Goal: Transaction & Acquisition: Download file/media

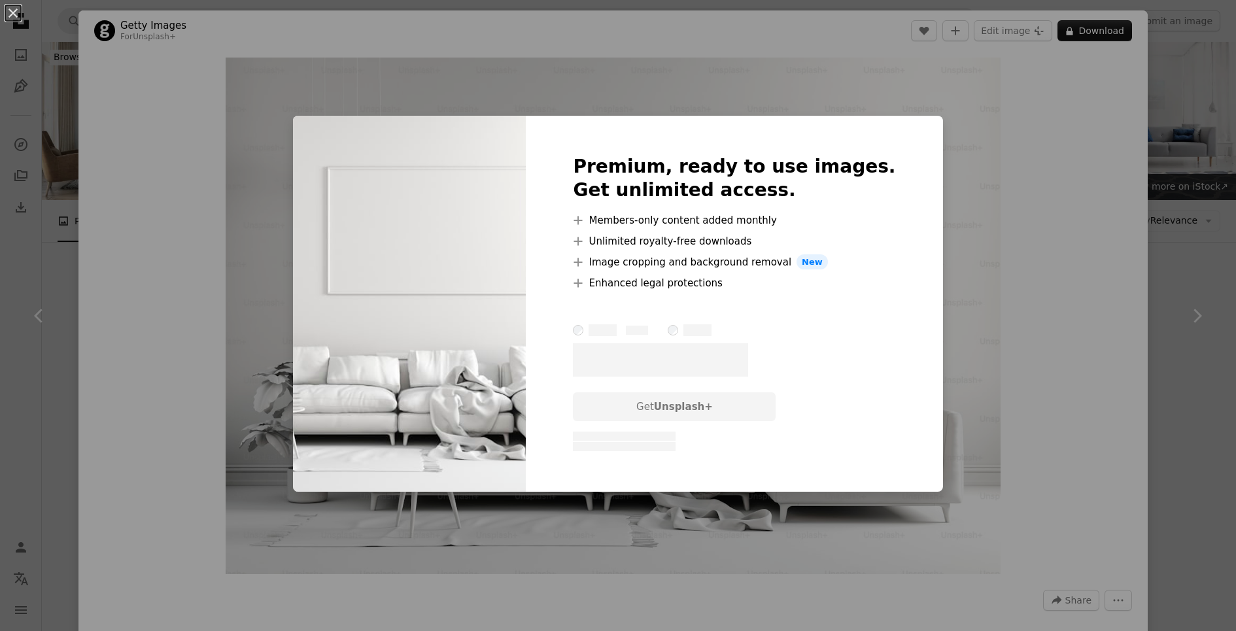
scroll to position [1357, 0]
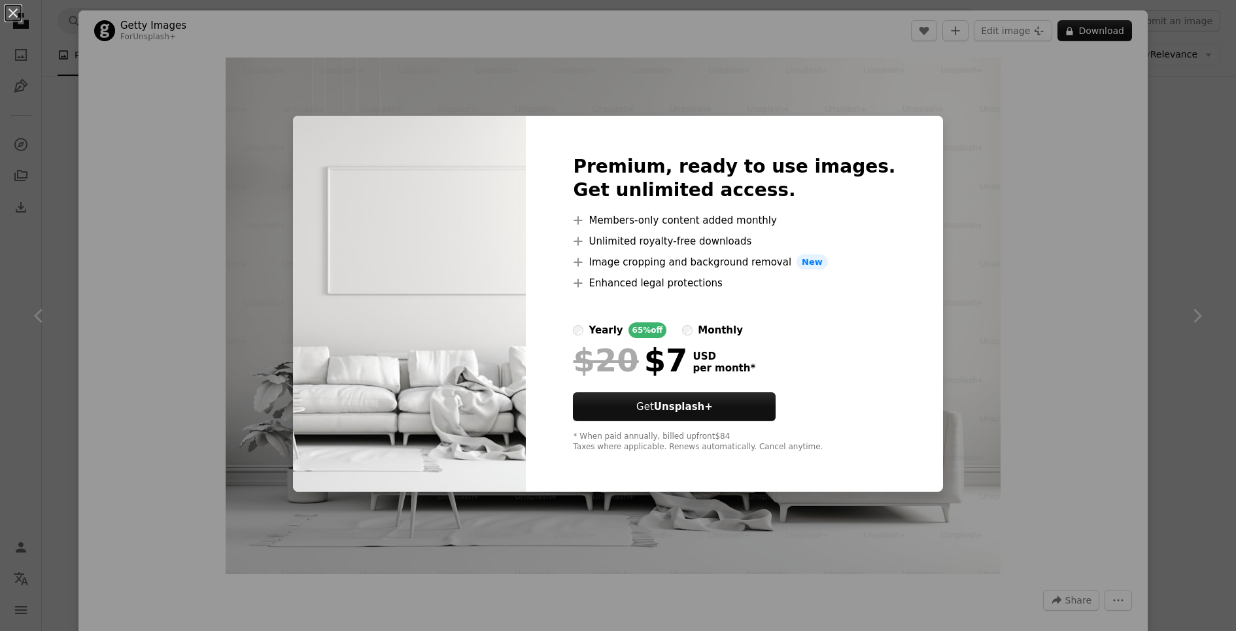
click at [1001, 181] on div "An X shape Premium, ready to use images. Get unlimited access. A plus sign Memb…" at bounding box center [618, 315] width 1236 height 631
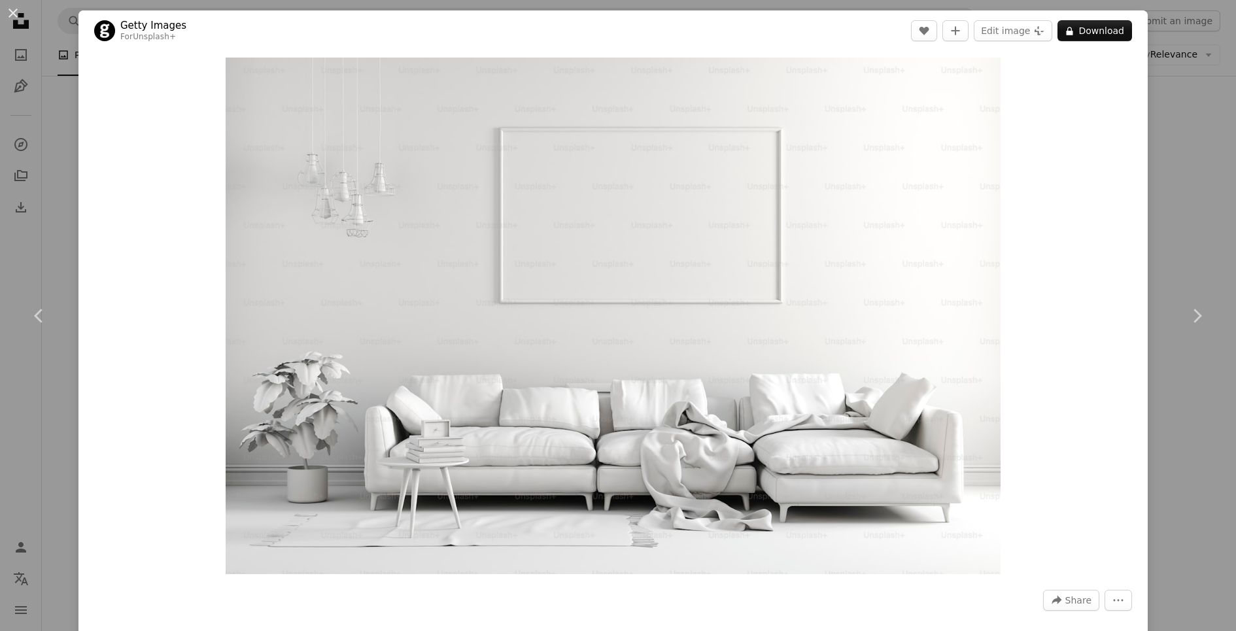
click at [1216, 163] on div "An X shape Chevron left Chevron right Getty Images For Unsplash+ A heart A plus…" at bounding box center [618, 315] width 1236 height 631
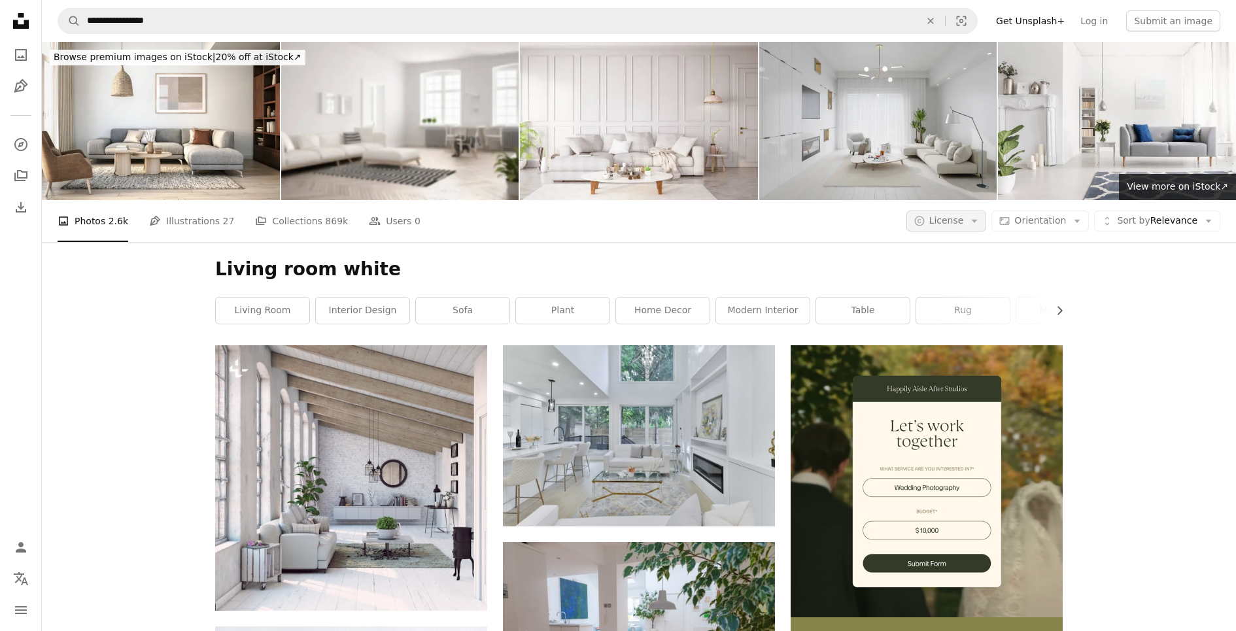
click at [956, 220] on span "License" at bounding box center [946, 220] width 35 height 10
click at [955, 320] on span "Free" at bounding box center [981, 325] width 80 height 13
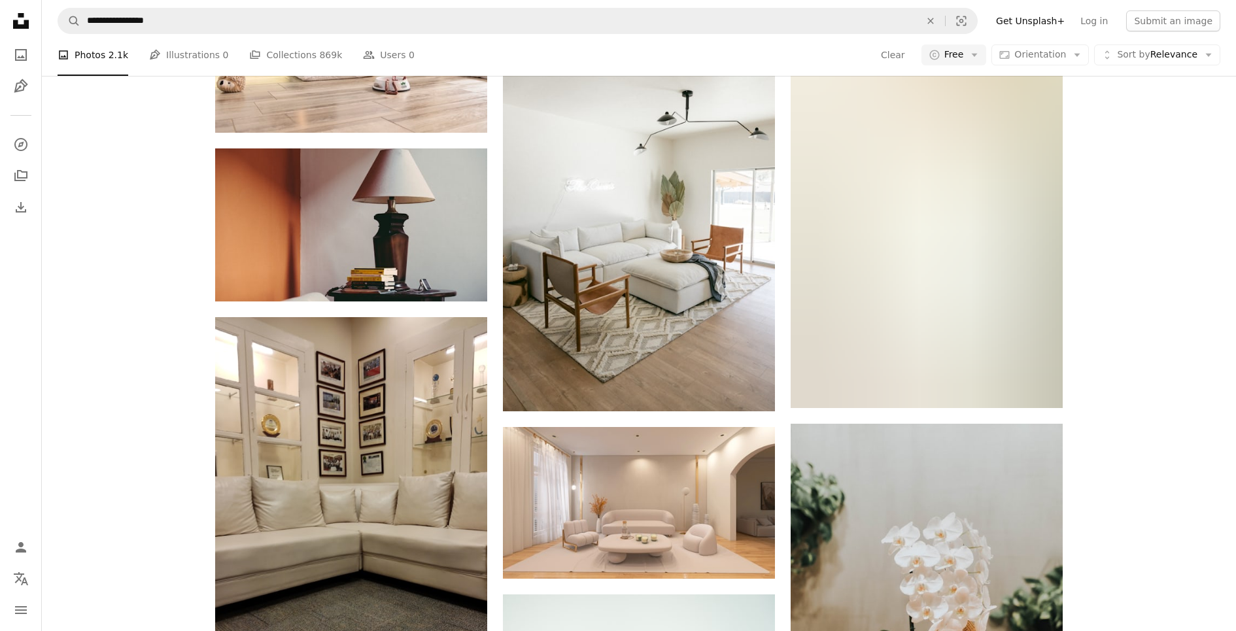
scroll to position [1562, 0]
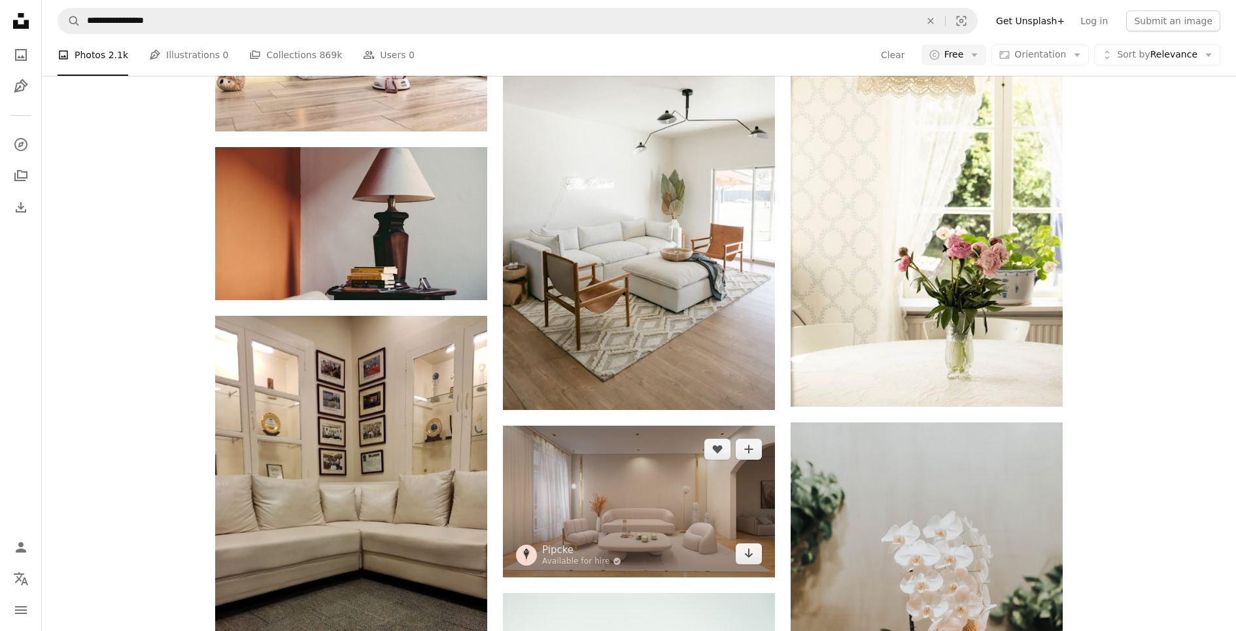
click at [685, 507] on img at bounding box center [639, 501] width 272 height 151
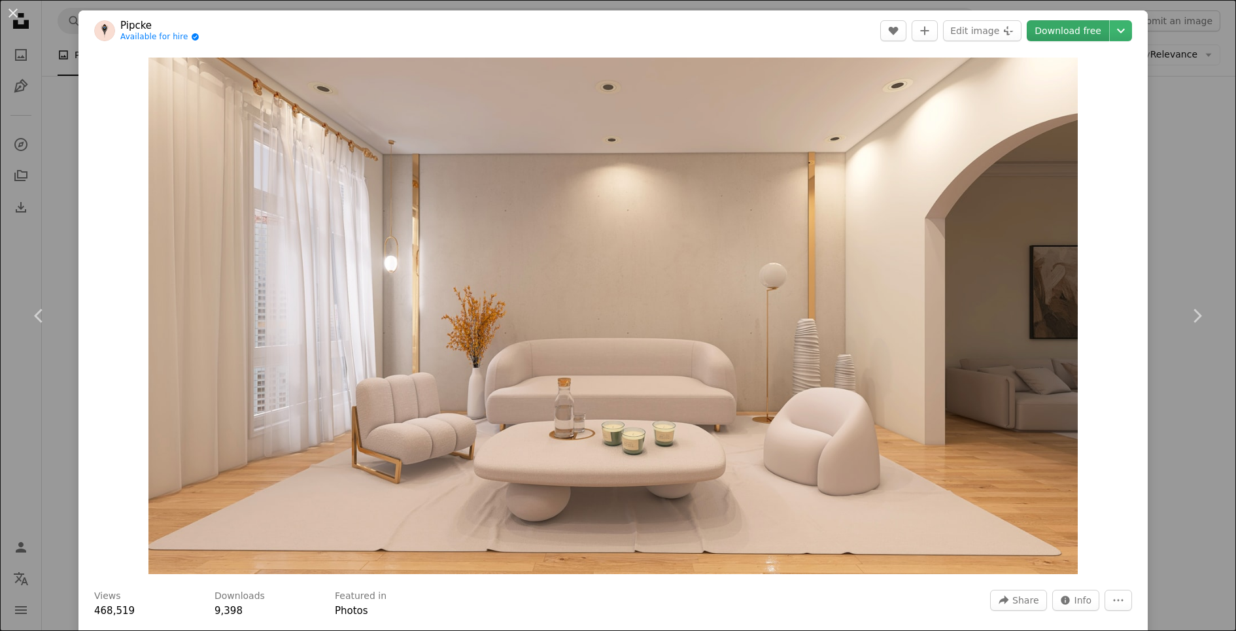
click at [1071, 32] on link "Download free" at bounding box center [1067, 30] width 82 height 21
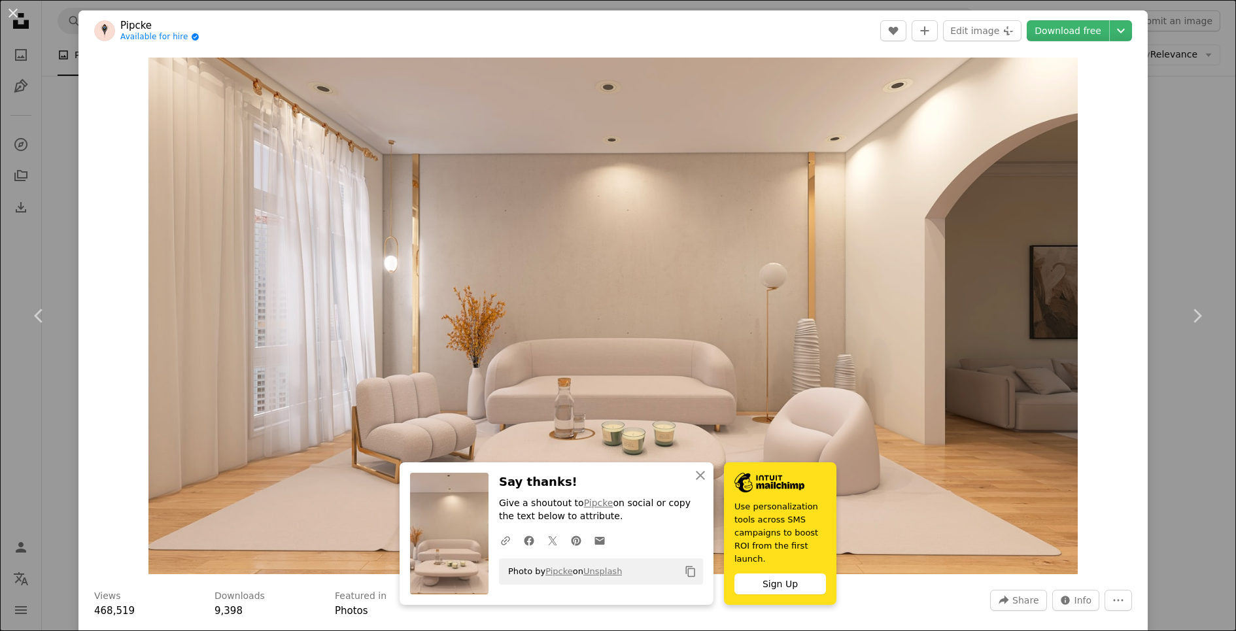
click at [1104, 430] on div "Zoom in" at bounding box center [612, 316] width 1069 height 530
click at [1187, 408] on div "An X shape Chevron left Chevron right Pipcke Available for hire A checkmark ins…" at bounding box center [618, 315] width 1236 height 631
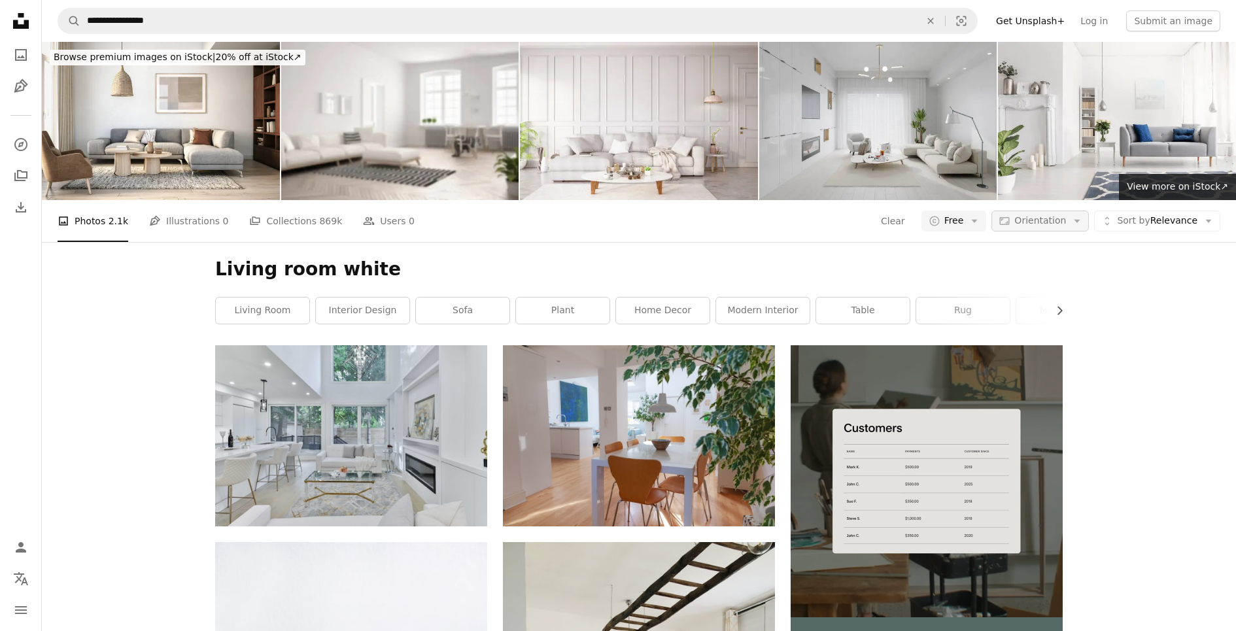
click at [1034, 216] on span "Orientation" at bounding box center [1040, 220] width 52 height 10
click at [1059, 301] on span "Landscape" at bounding box center [1064, 301] width 80 height 13
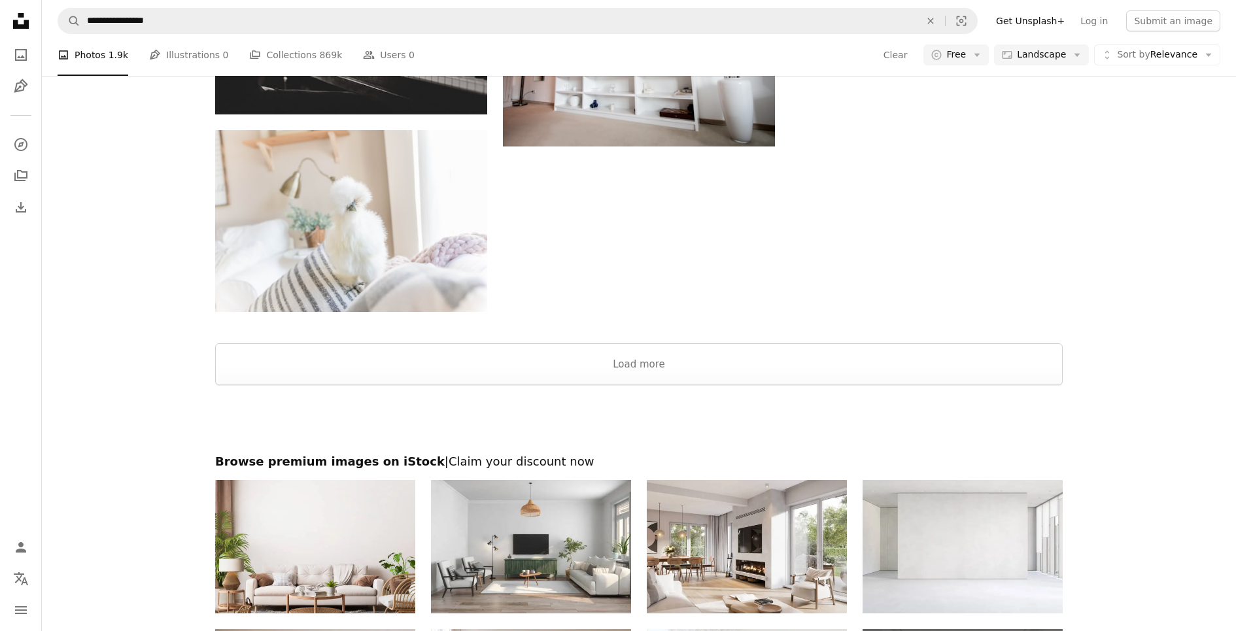
scroll to position [1589, 0]
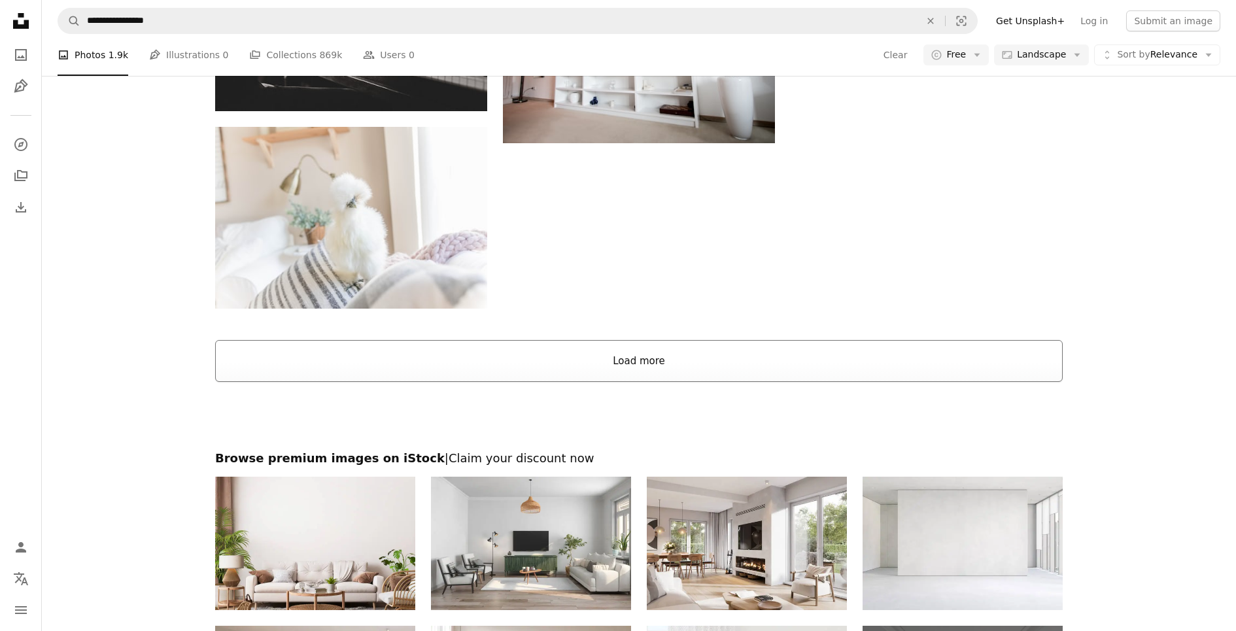
click at [794, 365] on button "Load more" at bounding box center [638, 361] width 847 height 42
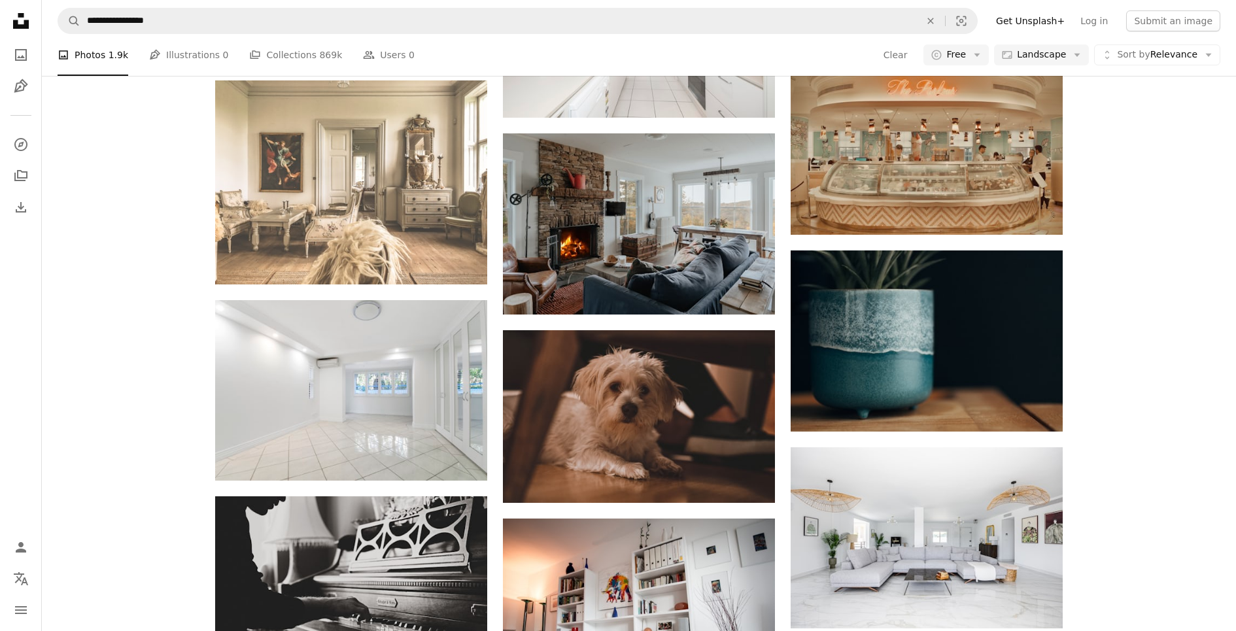
scroll to position [1022, 0]
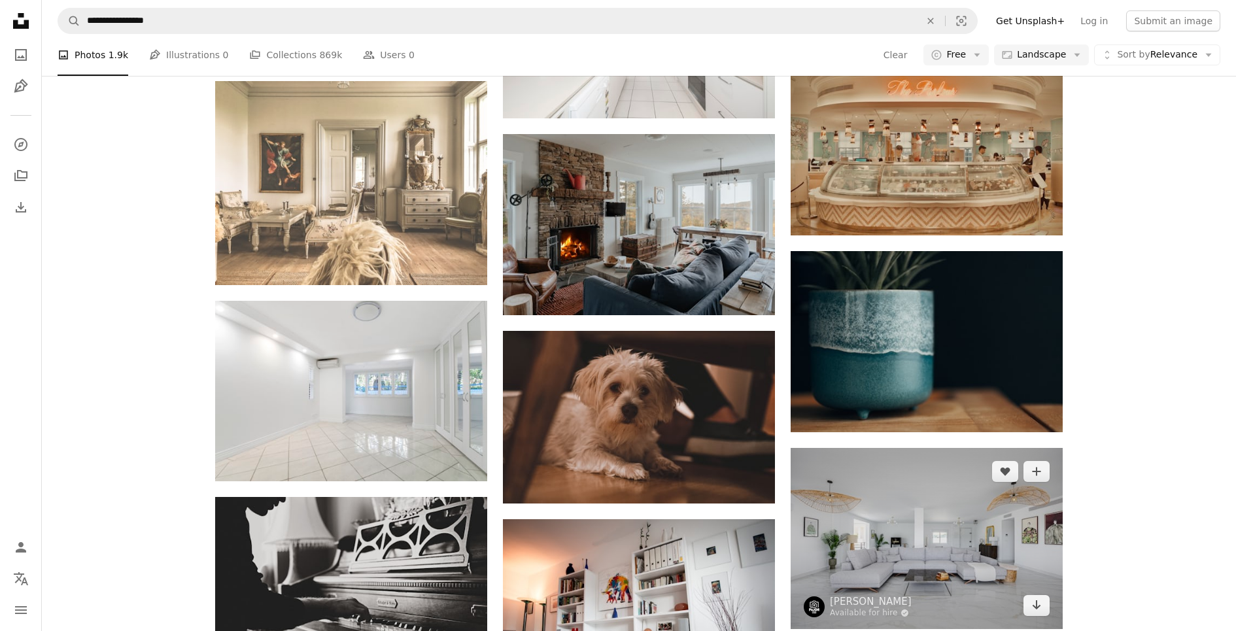
click at [900, 518] on img at bounding box center [926, 538] width 272 height 181
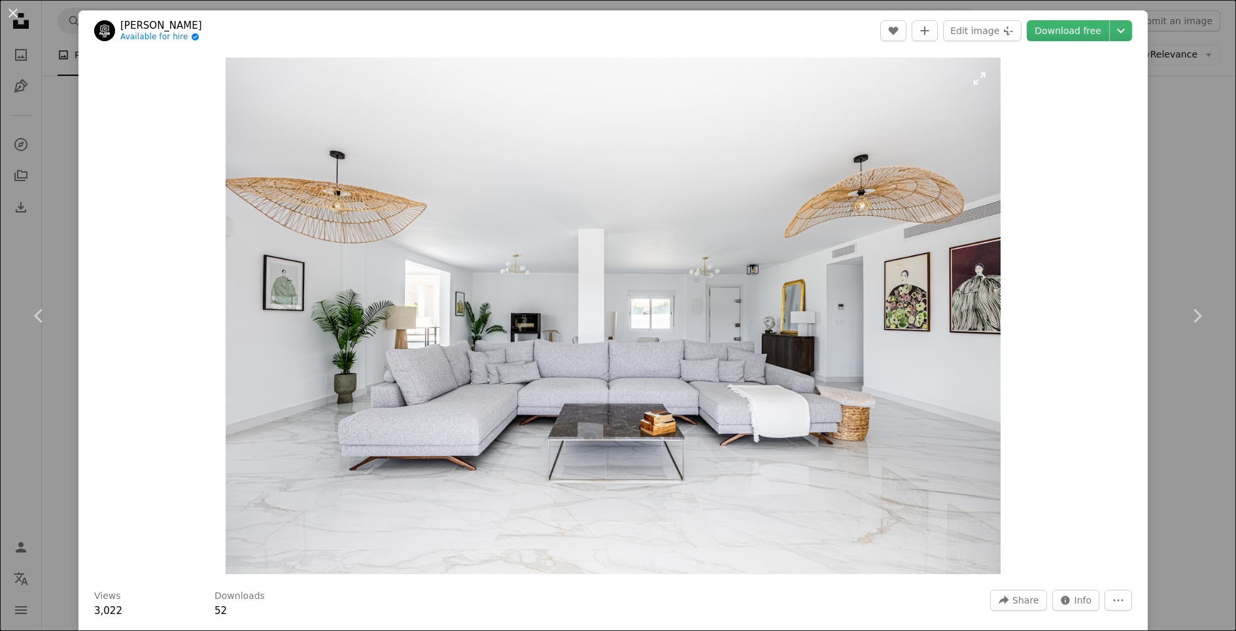
click at [912, 506] on img "Zoom in on this image" at bounding box center [613, 316] width 775 height 516
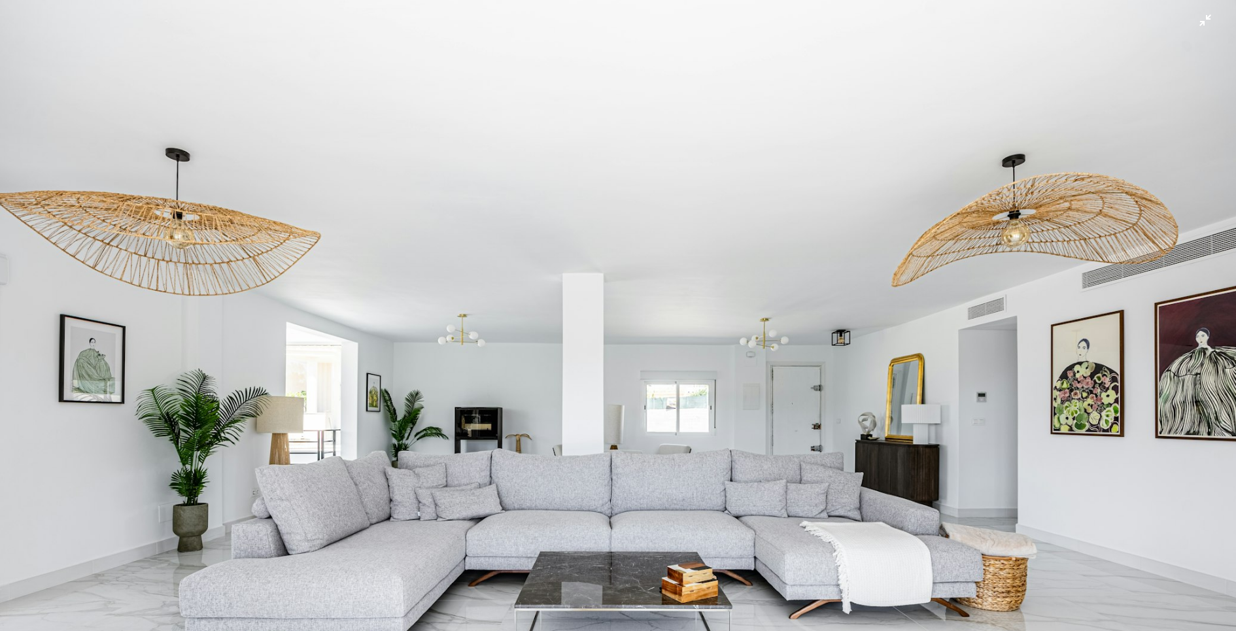
scroll to position [97, 0]
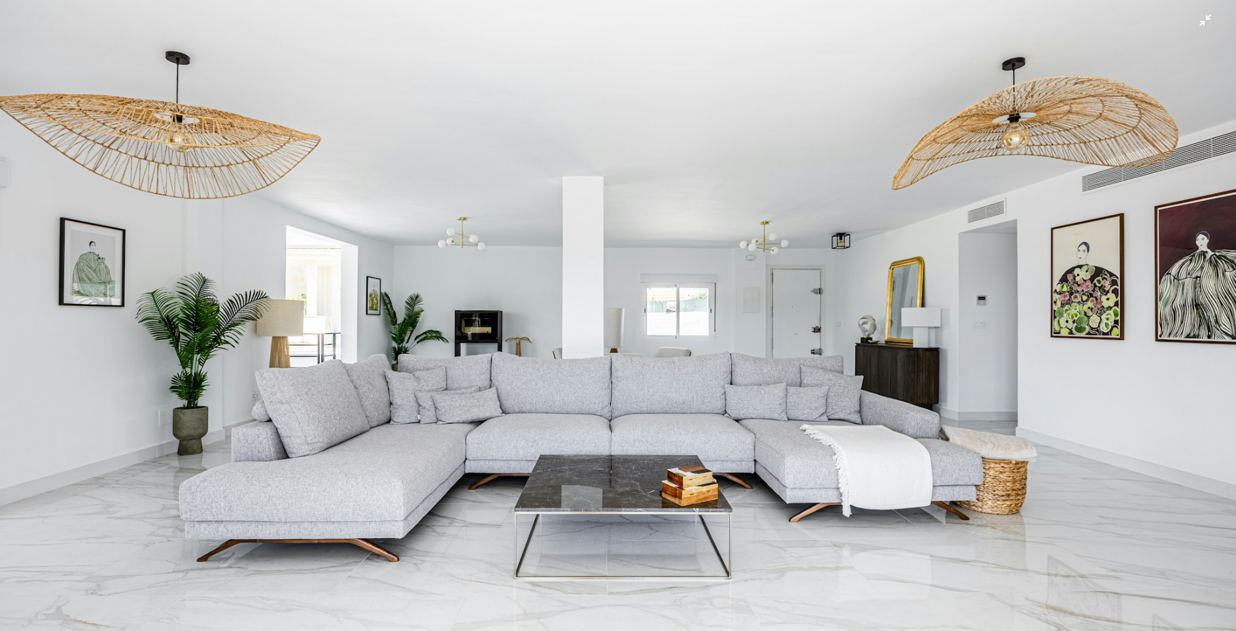
click at [1205, 27] on img "Zoom out on this image" at bounding box center [617, 315] width 1237 height 824
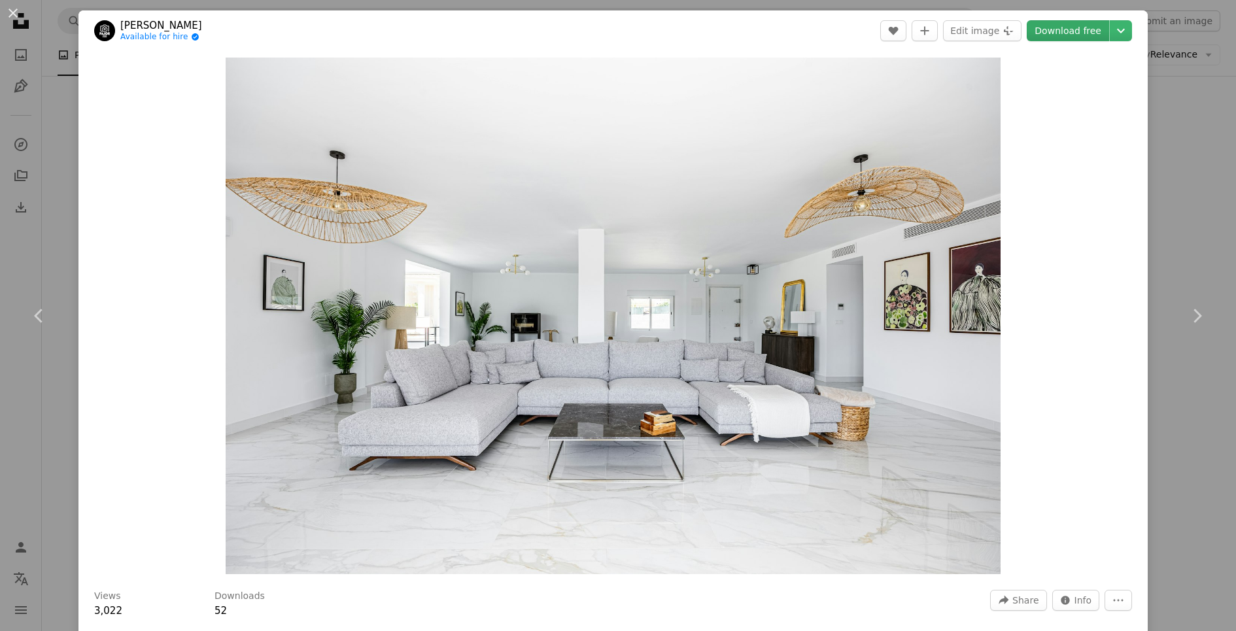
click at [1067, 23] on link "Download free" at bounding box center [1067, 30] width 82 height 21
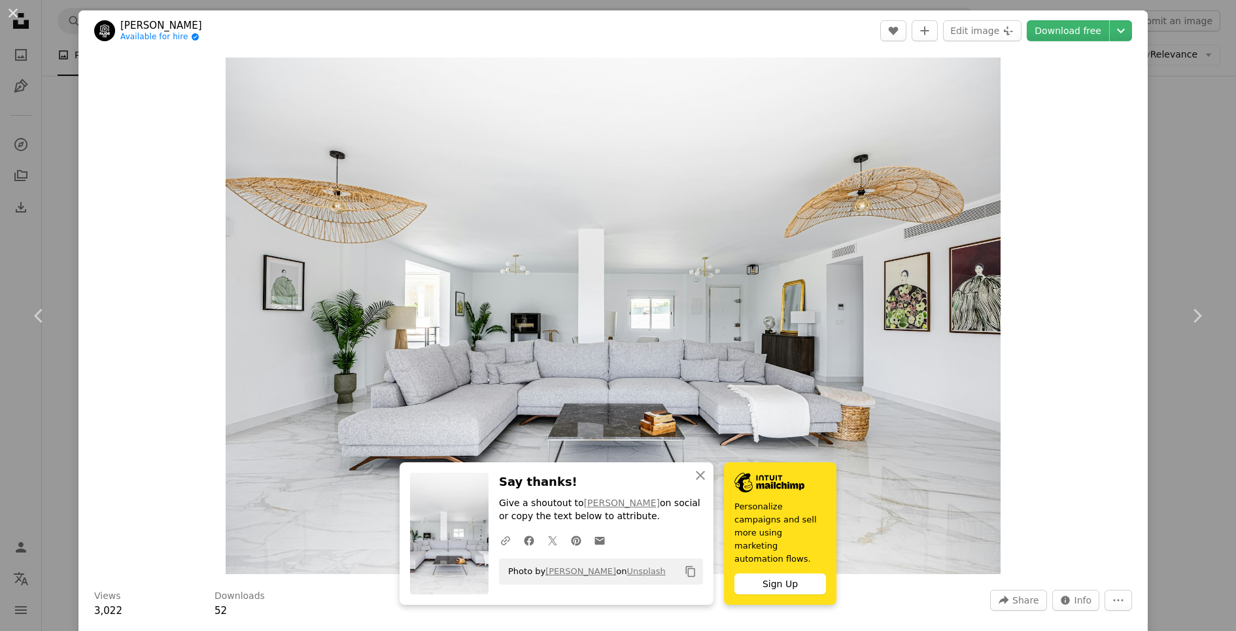
click at [1215, 104] on div "An X shape Chevron left Chevron right [PERSON_NAME] Available for hire A checkm…" at bounding box center [618, 315] width 1236 height 631
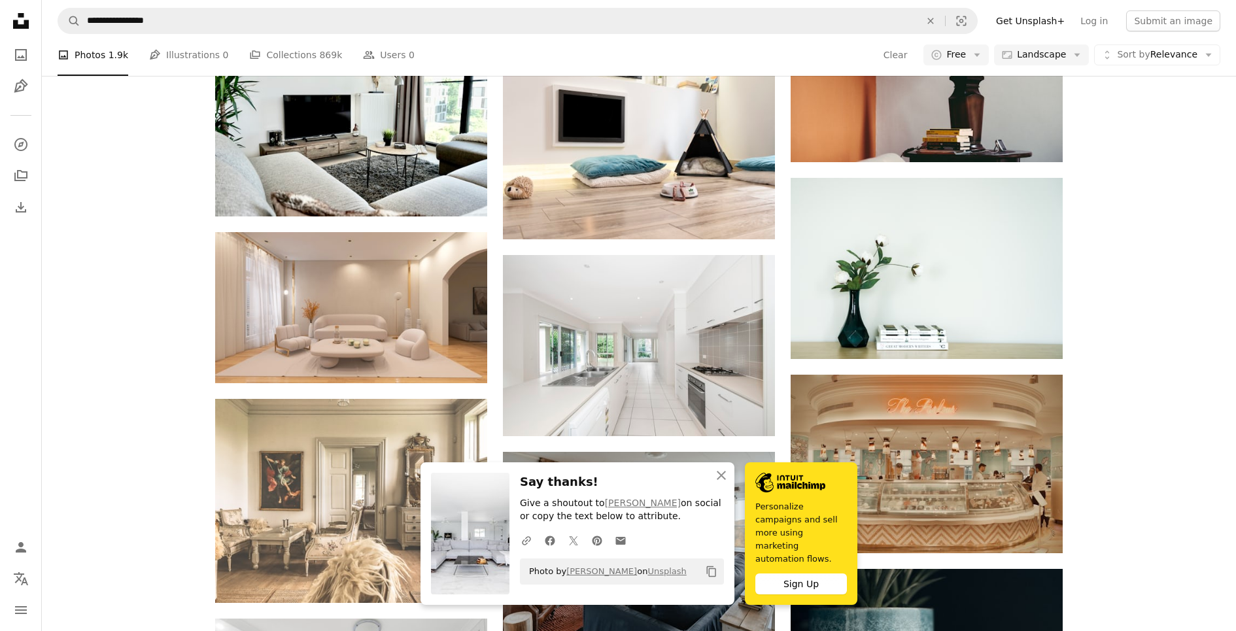
scroll to position [703, 0]
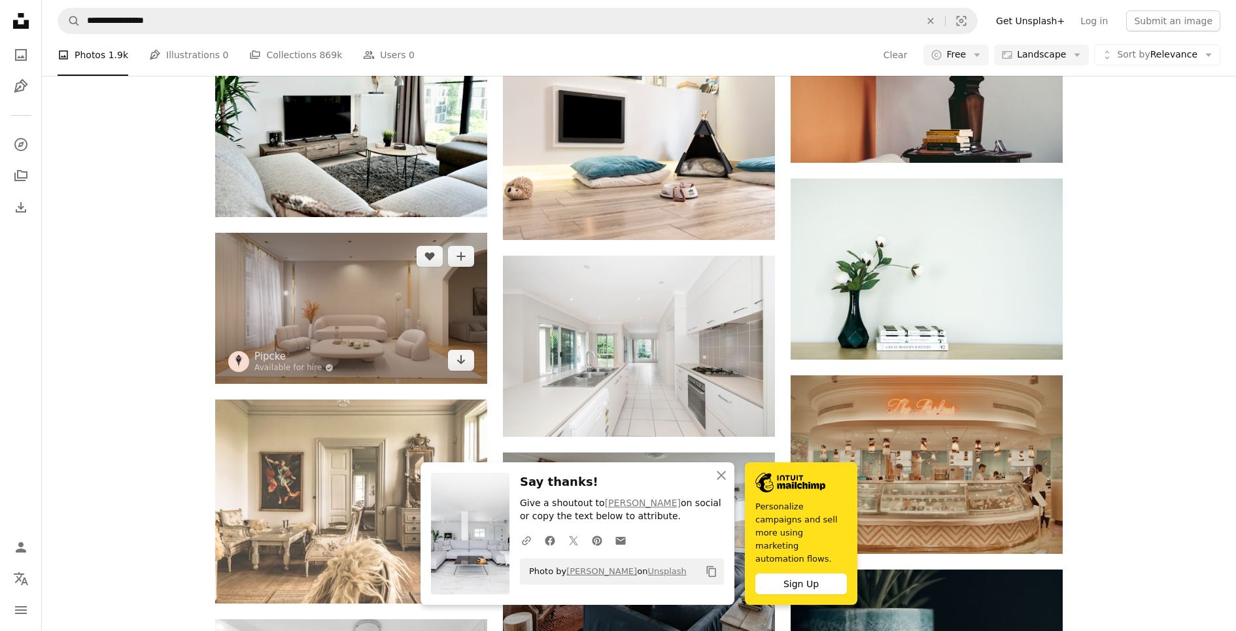
click at [346, 290] on img at bounding box center [351, 308] width 272 height 151
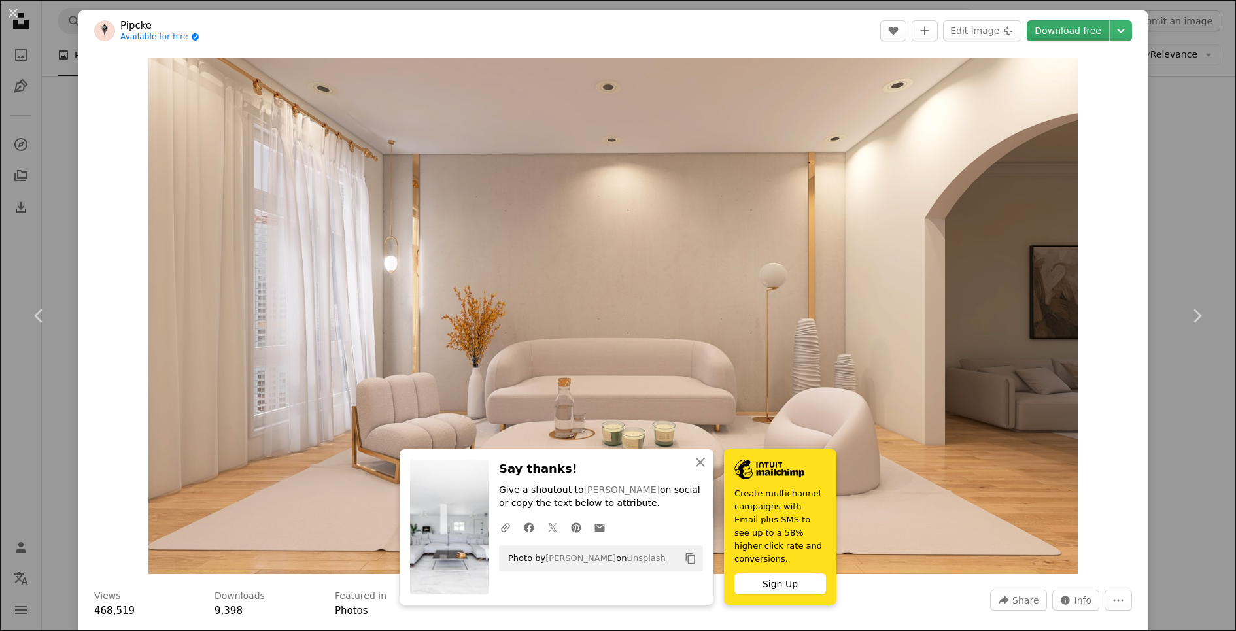
click at [1084, 30] on link "Download free" at bounding box center [1067, 30] width 82 height 21
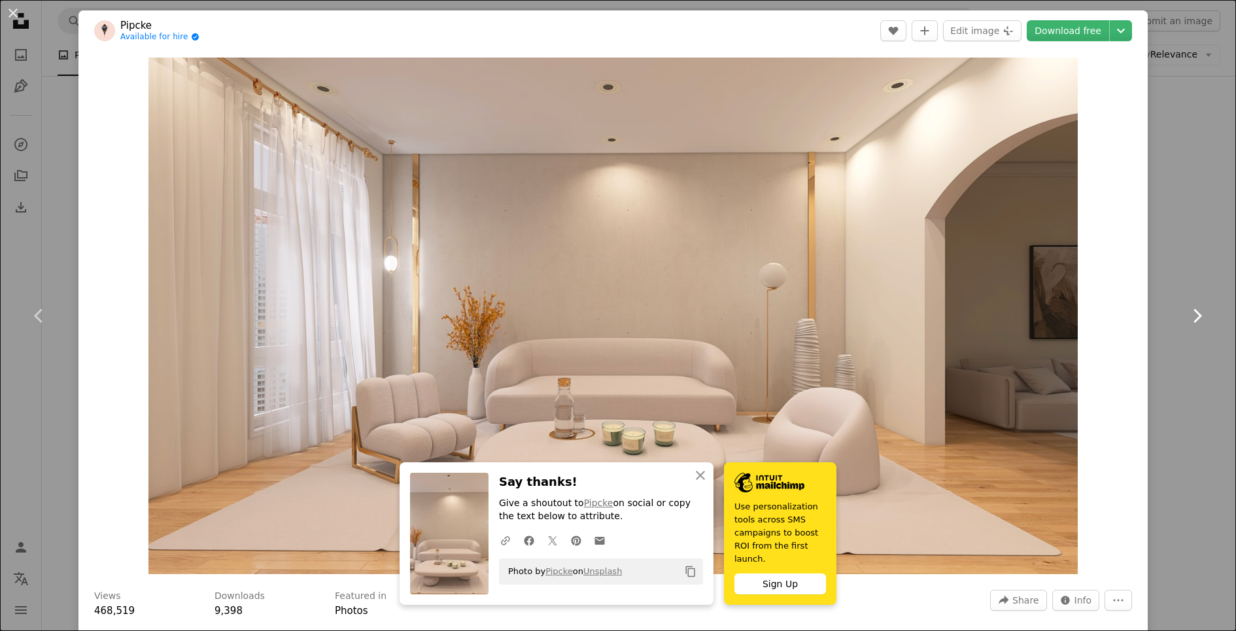
click at [1209, 274] on link "Chevron right" at bounding box center [1196, 316] width 78 height 126
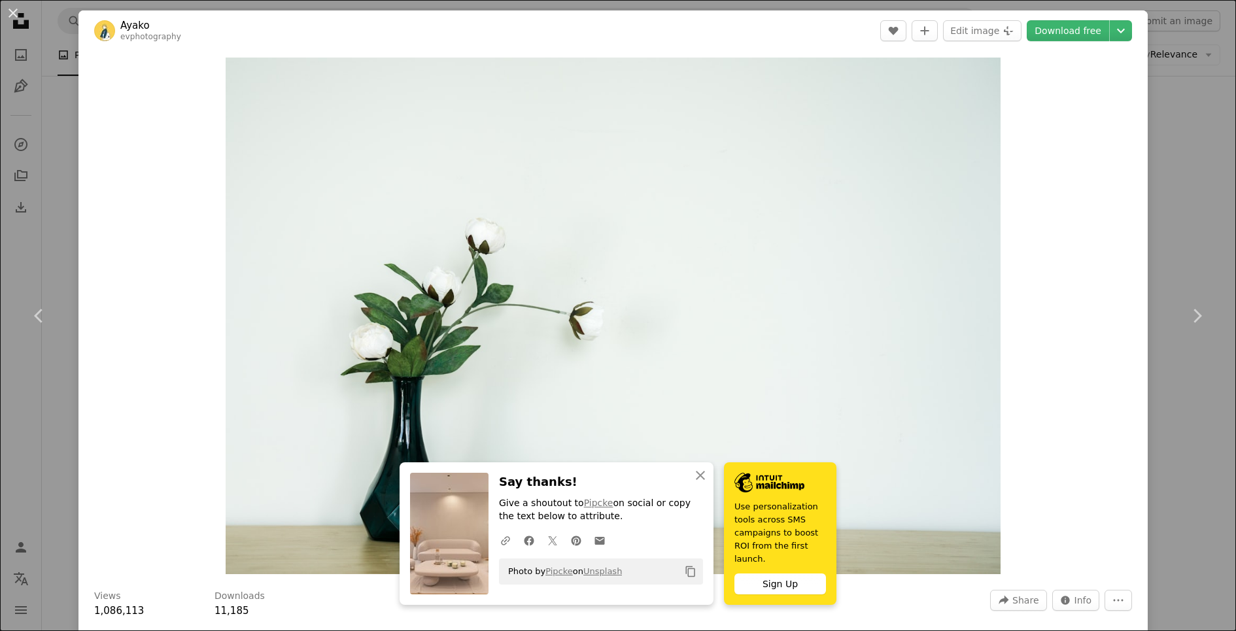
click at [1195, 209] on div "An X shape Chevron left Chevron right Ayako evphotography A heart A plus sign E…" at bounding box center [618, 315] width 1236 height 631
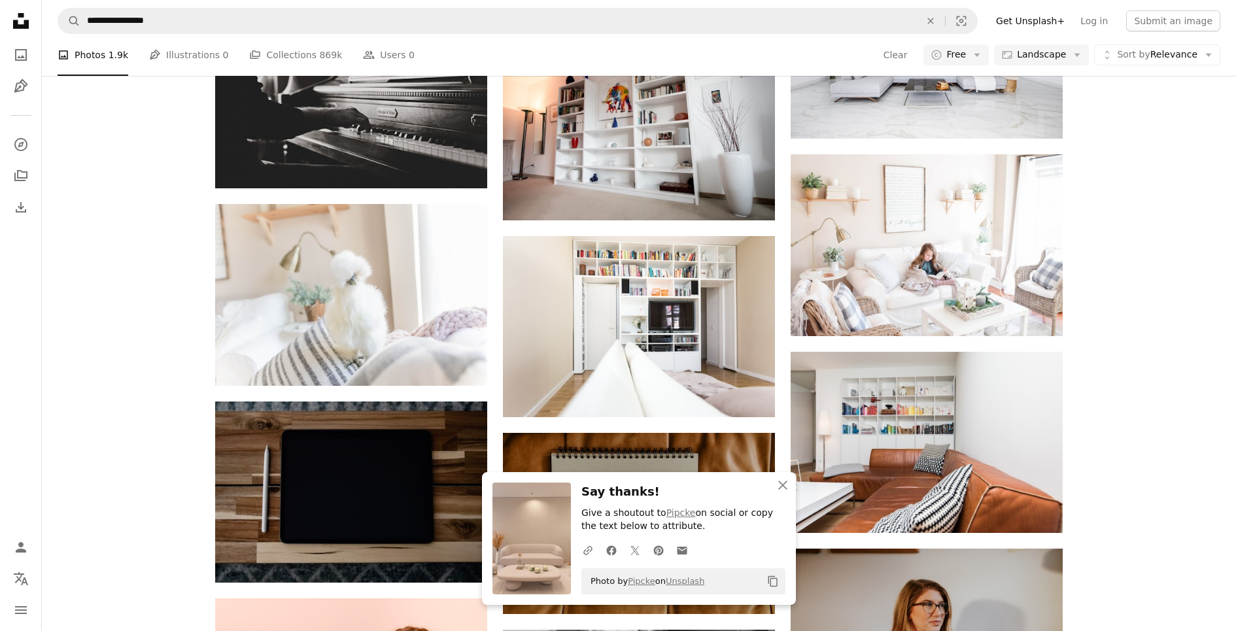
scroll to position [1547, 0]
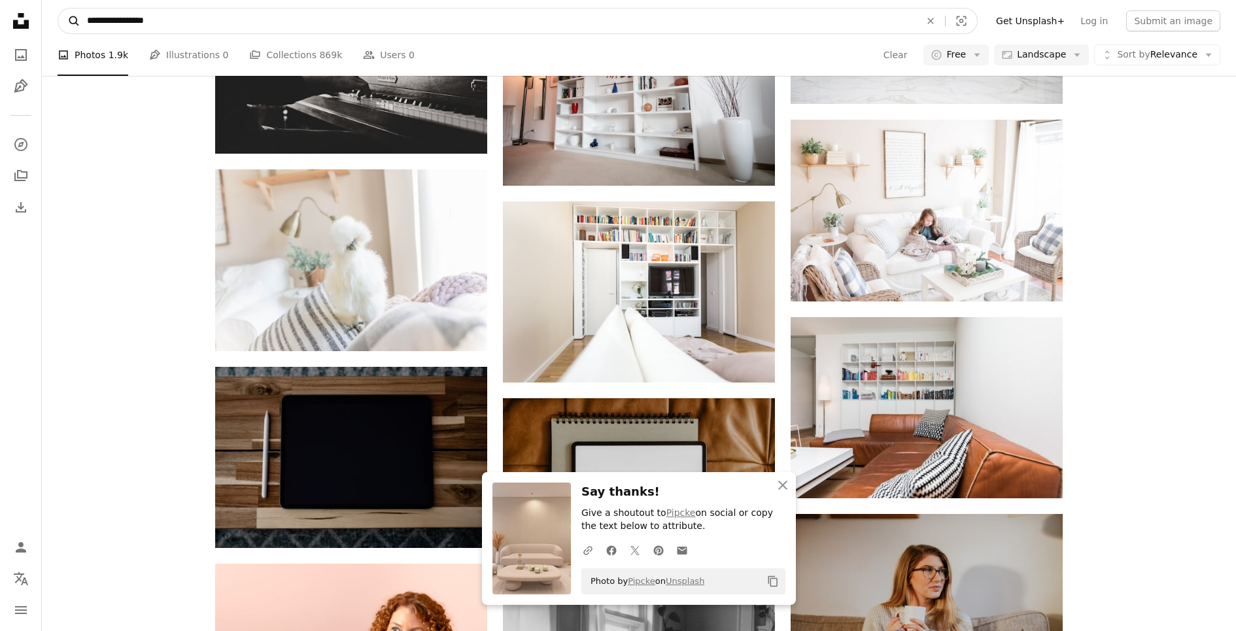
drag, startPoint x: 218, startPoint y: 24, endPoint x: 73, endPoint y: 14, distance: 144.8
click at [73, 14] on form "**********" at bounding box center [518, 21] width 920 height 26
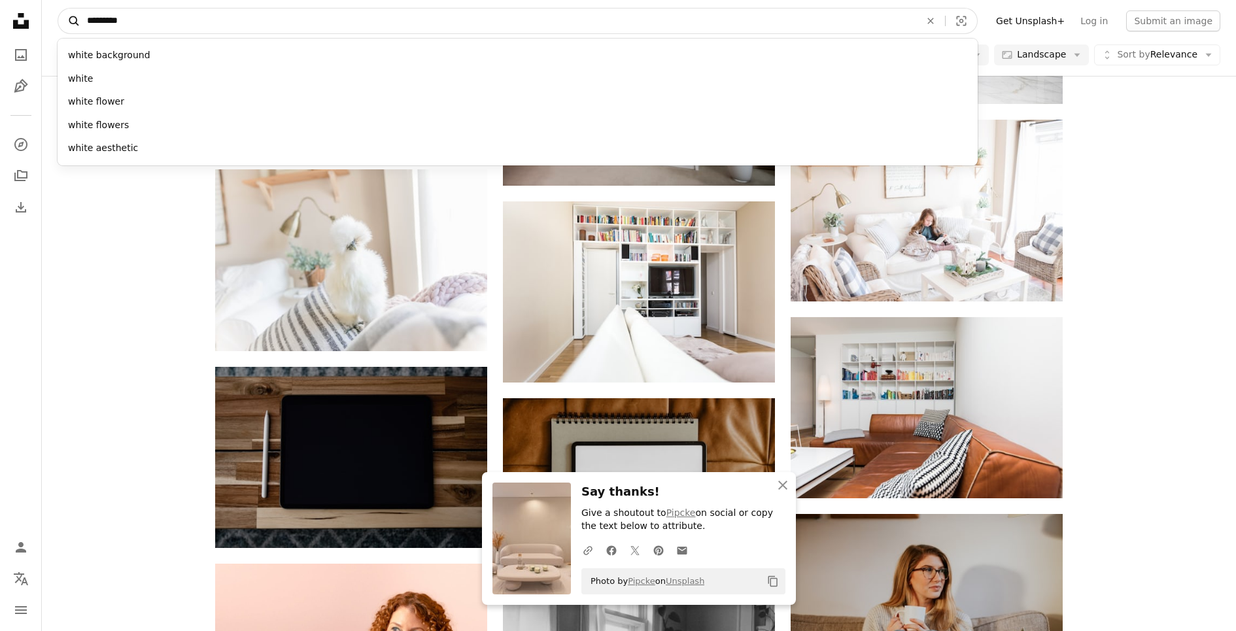
type input "**********"
click button "A magnifying glass" at bounding box center [69, 20] width 22 height 25
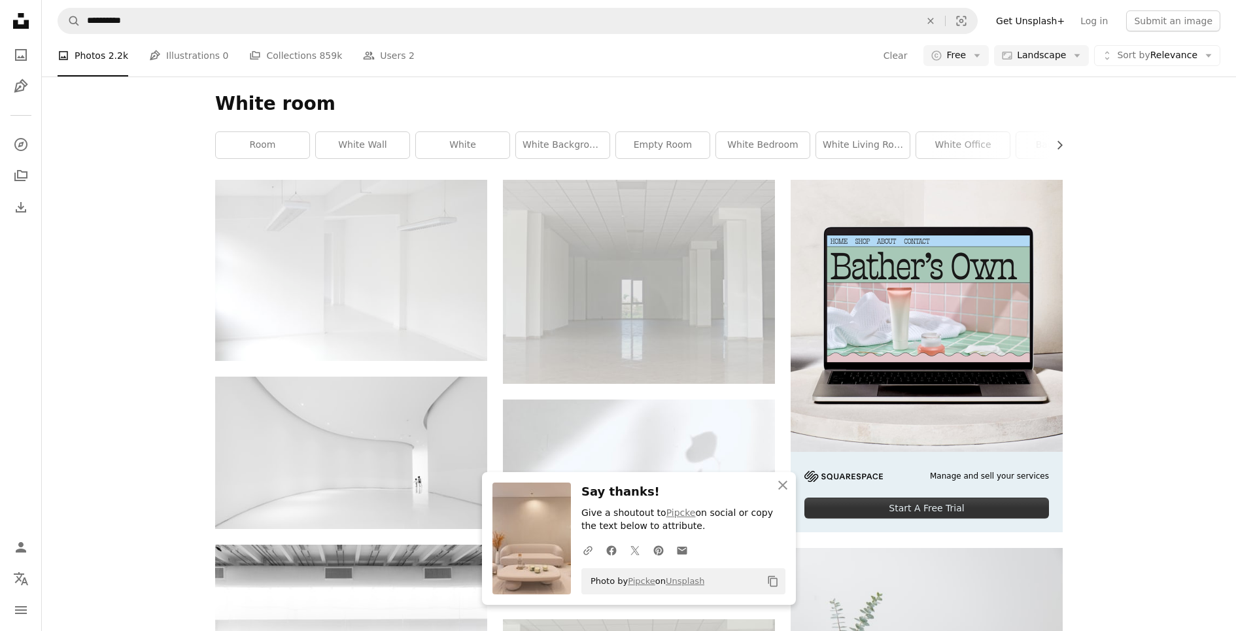
scroll to position [167, 0]
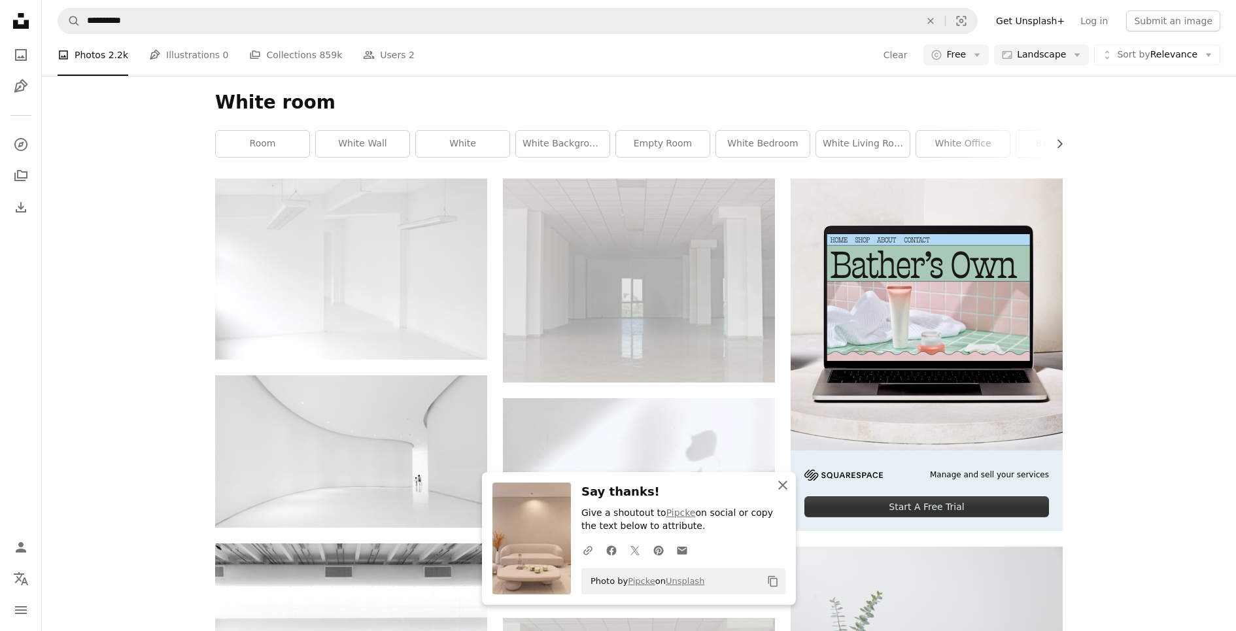
click at [775, 487] on icon "An X shape" at bounding box center [783, 485] width 16 height 16
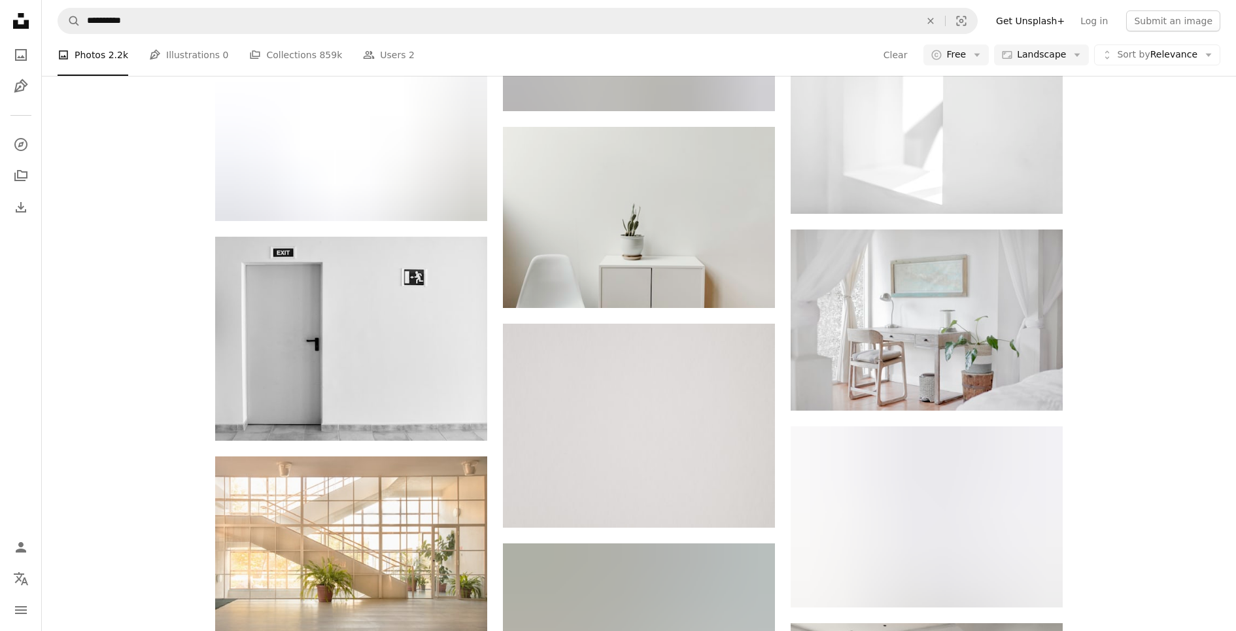
scroll to position [1076, 0]
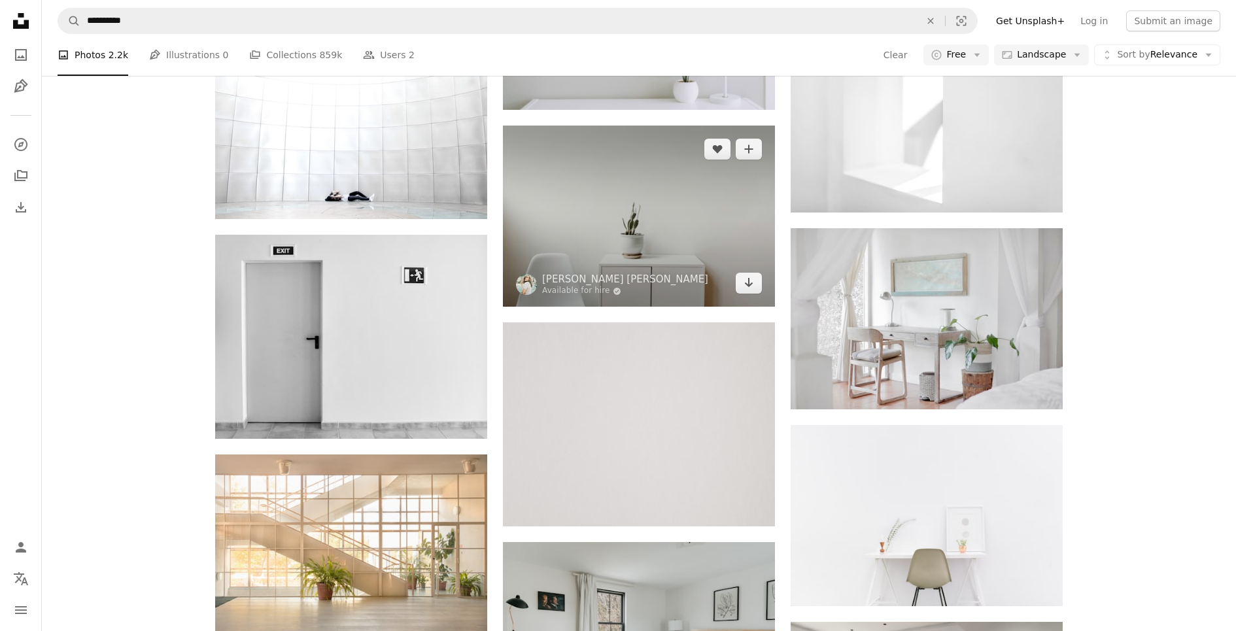
click at [698, 229] on img at bounding box center [639, 216] width 272 height 181
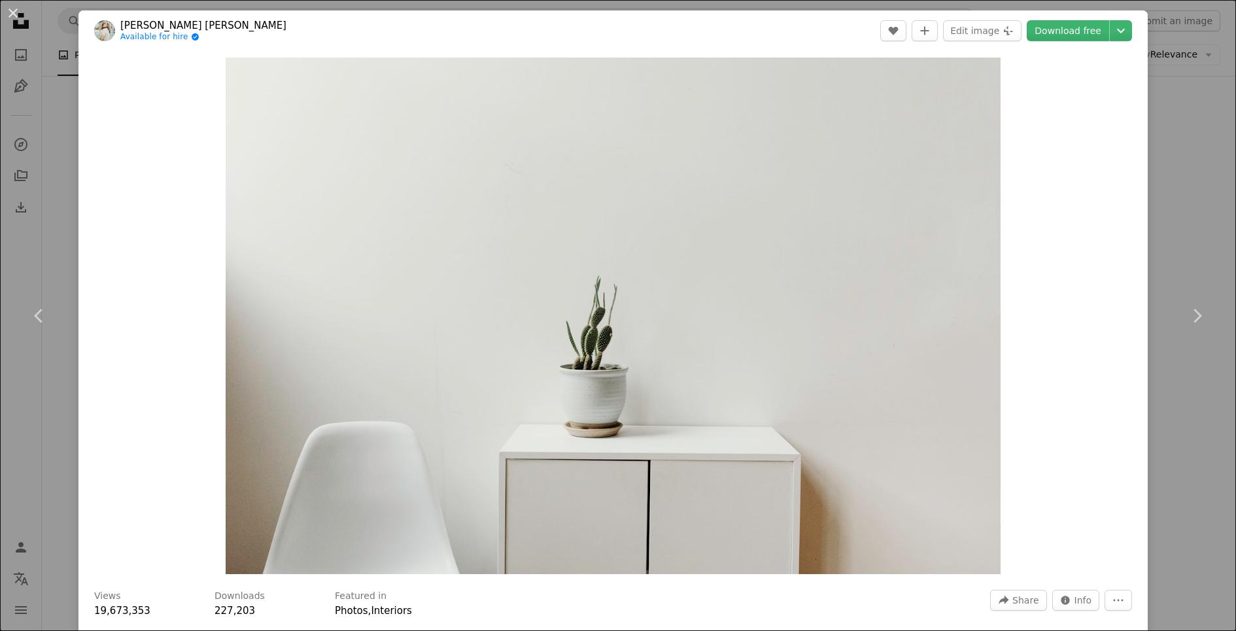
click at [1216, 497] on div "An X shape Chevron left Chevron right [PERSON_NAME] [PERSON_NAME] Available for…" at bounding box center [618, 315] width 1236 height 631
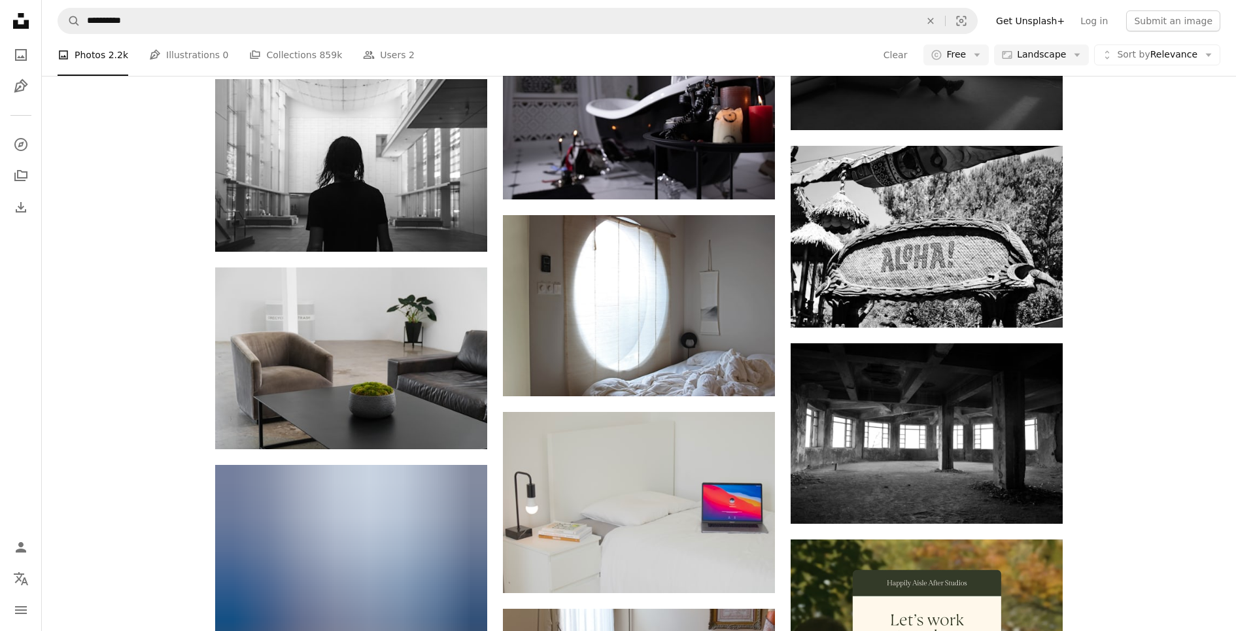
scroll to position [3187, 0]
